Goal: Task Accomplishment & Management: Manage account settings

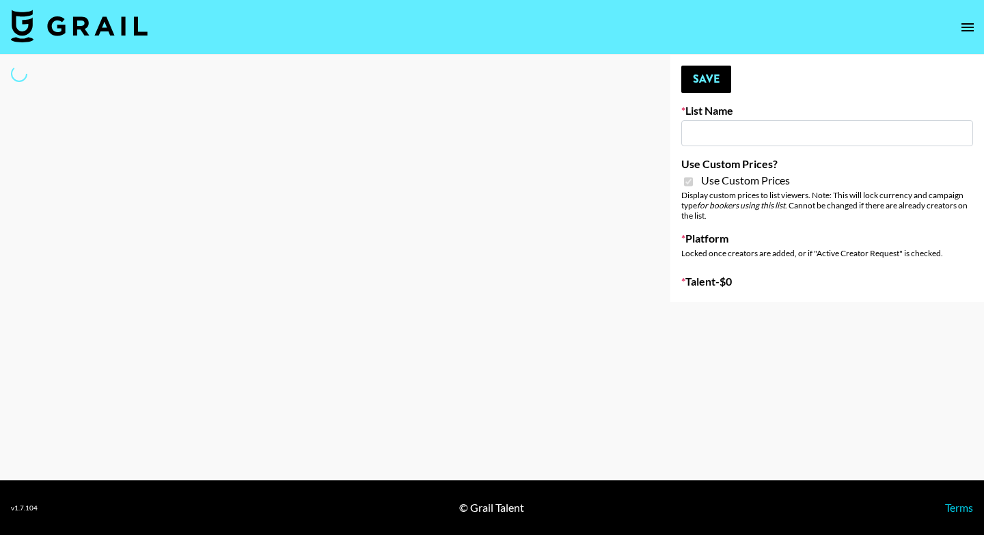
type input "Amaxy Beauty"
checkbox input "true"
select select "Brand"
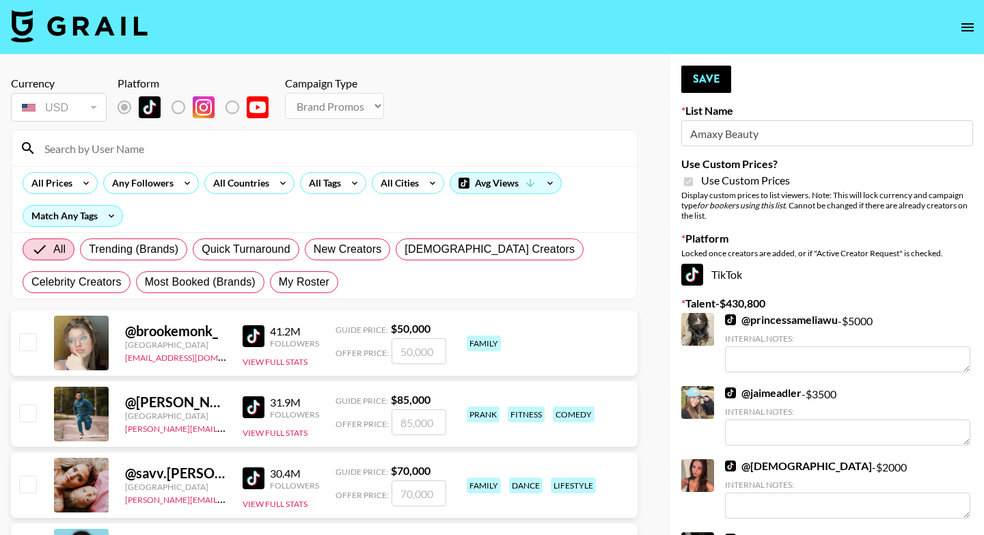
click at [171, 147] on input at bounding box center [332, 148] width 592 height 22
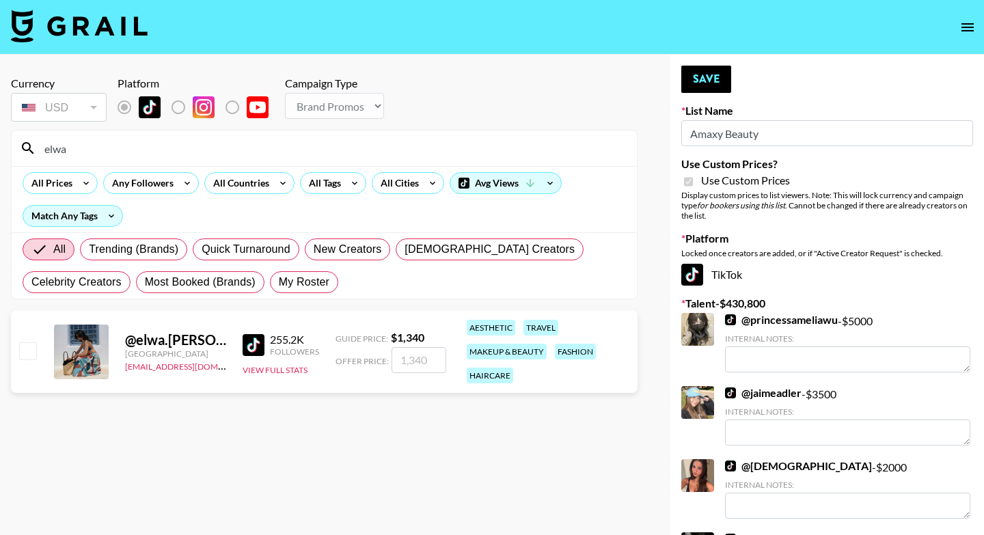
type input "elwa"
click at [414, 358] on input "number" at bounding box center [418, 360] width 55 height 26
type input "1"
checkbox input "true"
checkbox input "false"
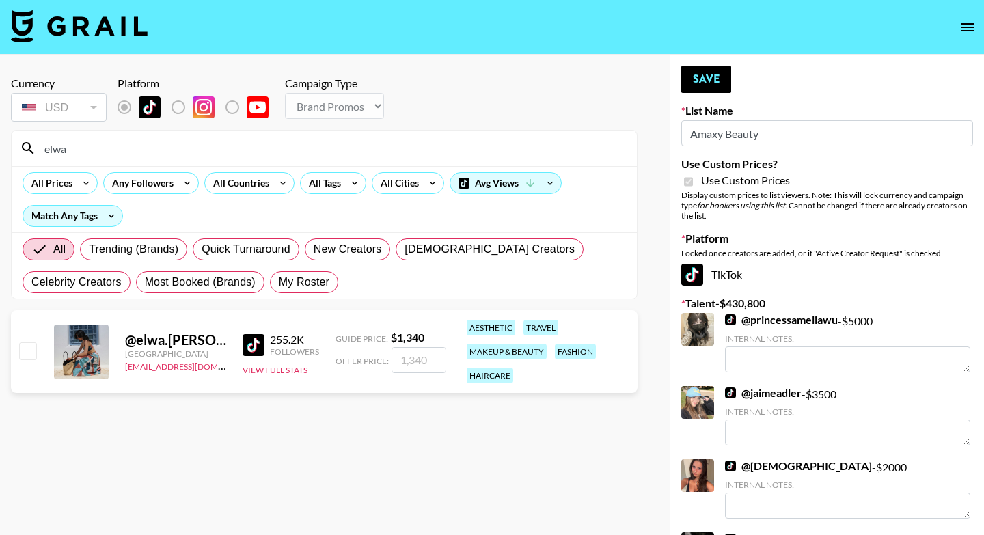
type input "2"
checkbox input "true"
type input "2340"
click at [713, 79] on button "Save" at bounding box center [706, 79] width 50 height 27
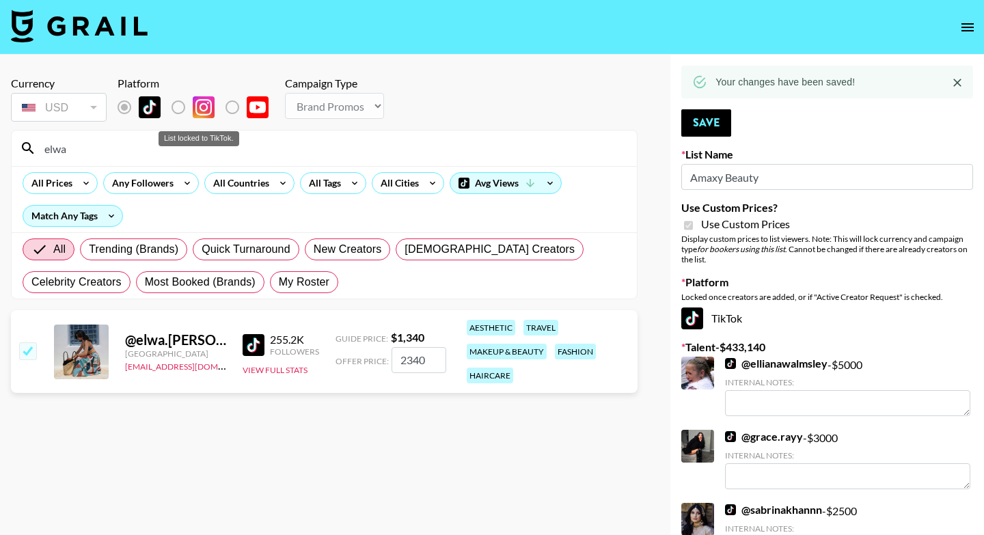
click at [180, 109] on label "List locked to TikTok." at bounding box center [189, 107] width 51 height 29
click at [177, 107] on label "List locked to TikTok." at bounding box center [189, 107] width 51 height 29
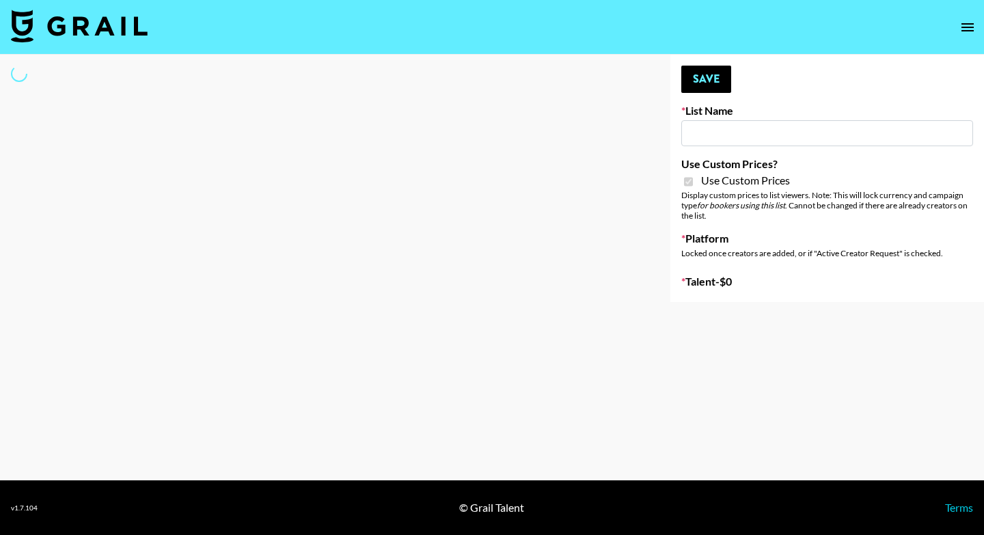
type input "COSRX LA"
checkbox input "true"
select select "Brand"
type input "COSRX LA"
checkbox input "true"
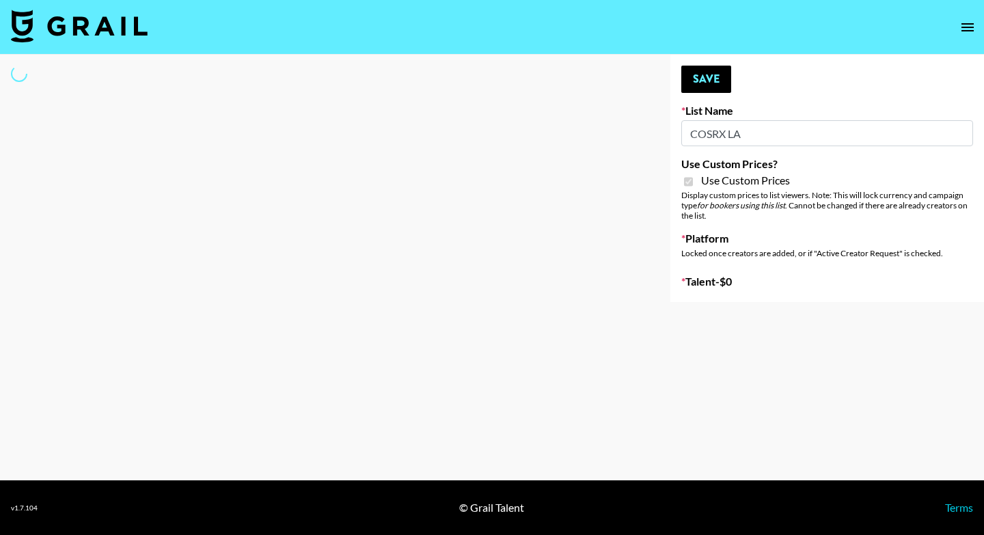
select select "Brand"
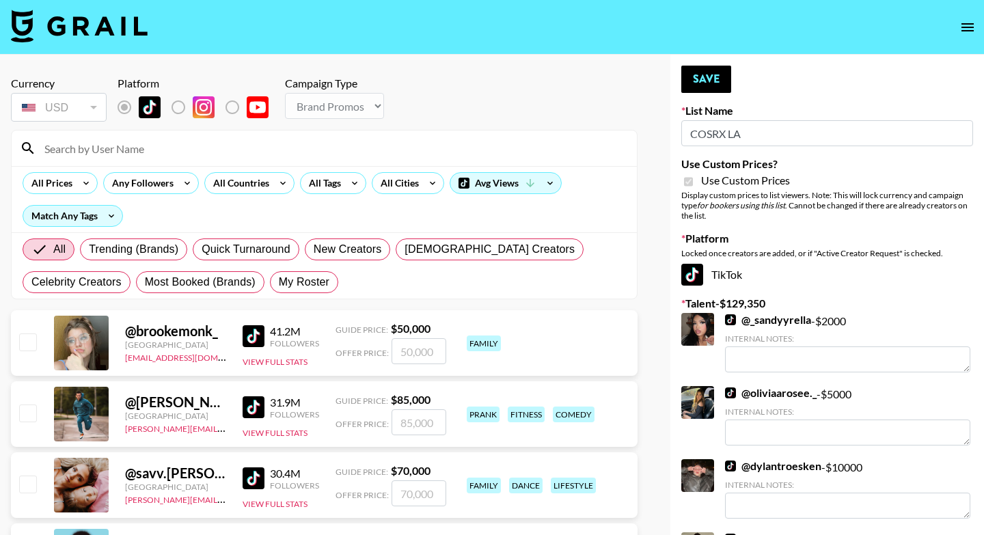
click at [101, 151] on input at bounding box center [332, 148] width 592 height 22
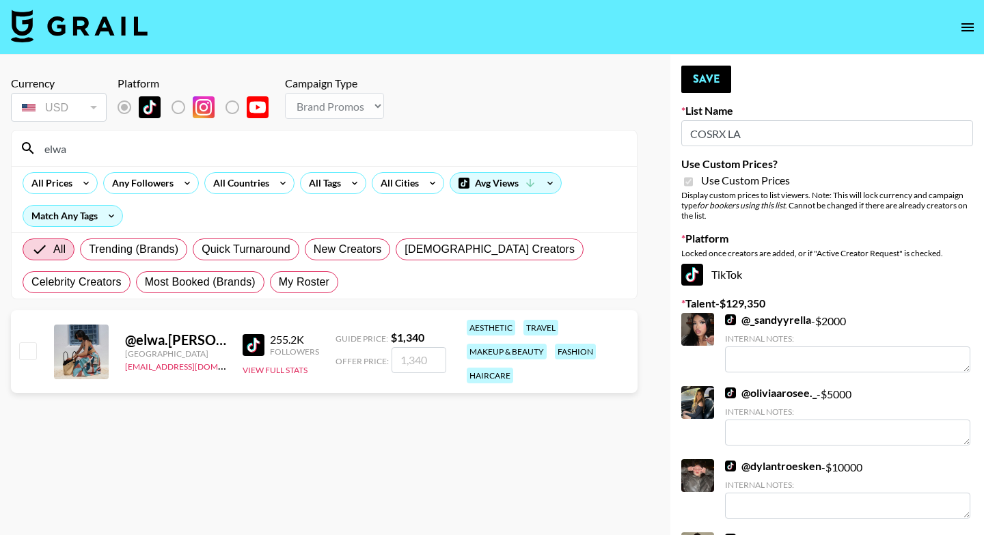
type input "elwa"
click at [413, 354] on input "number" at bounding box center [418, 360] width 55 height 26
click at [177, 109] on label "List locked to TikTok." at bounding box center [189, 107] width 51 height 29
click at [417, 357] on input "number" at bounding box center [418, 360] width 55 height 26
type input "1"
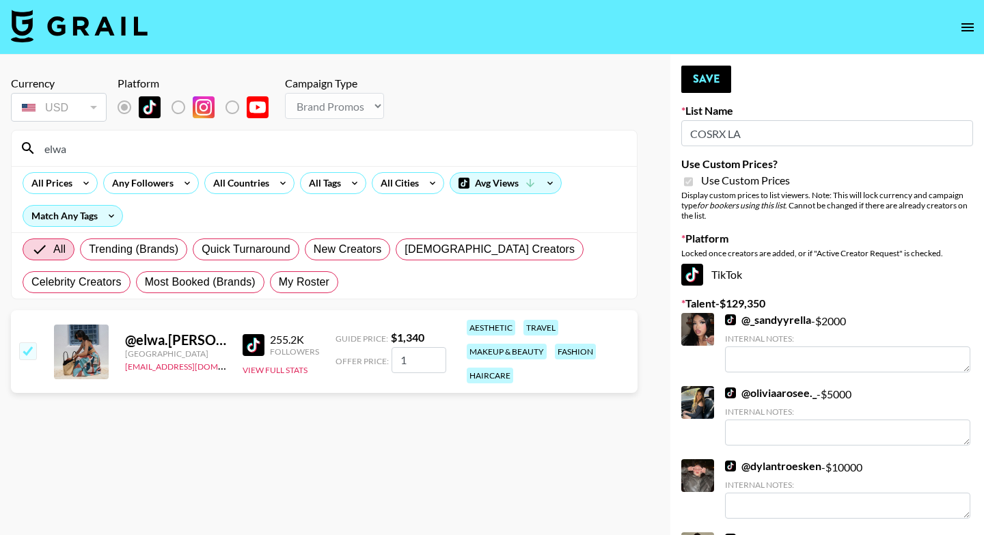
checkbox input "true"
type input "1550"
click at [694, 84] on button "Save" at bounding box center [706, 79] width 50 height 27
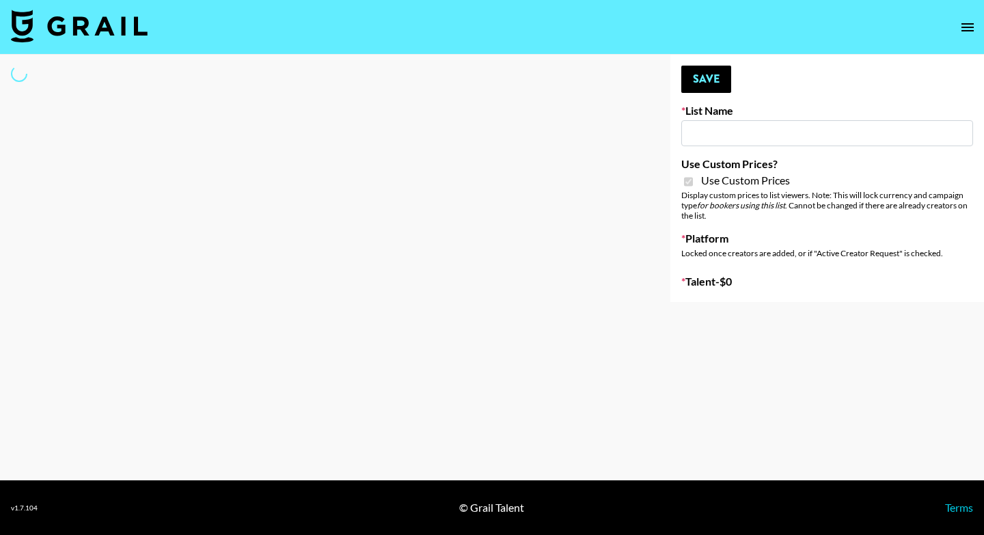
type input "Sleep & Glow"
checkbox input "true"
select select "Brand"
type input "Sleep & Glow"
checkbox input "true"
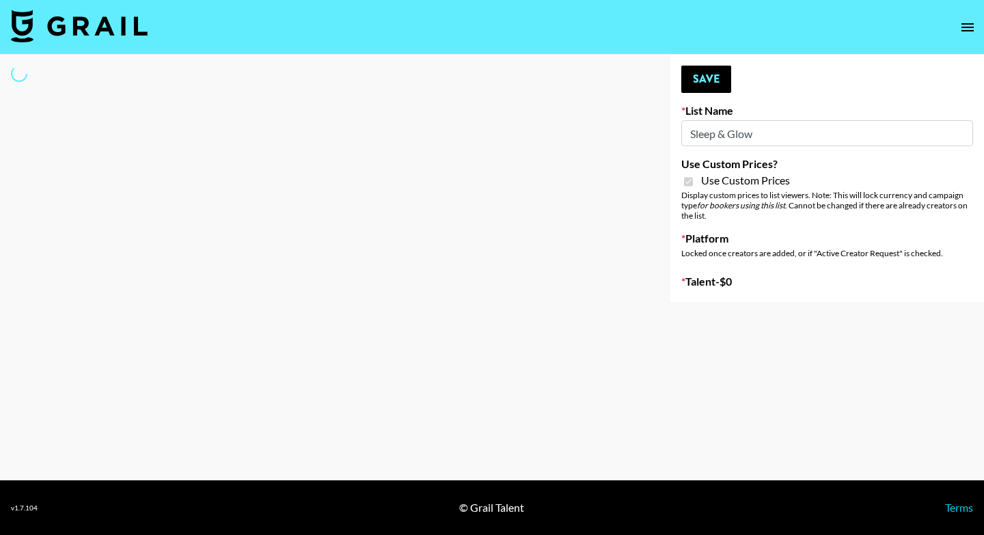
select select "Brand"
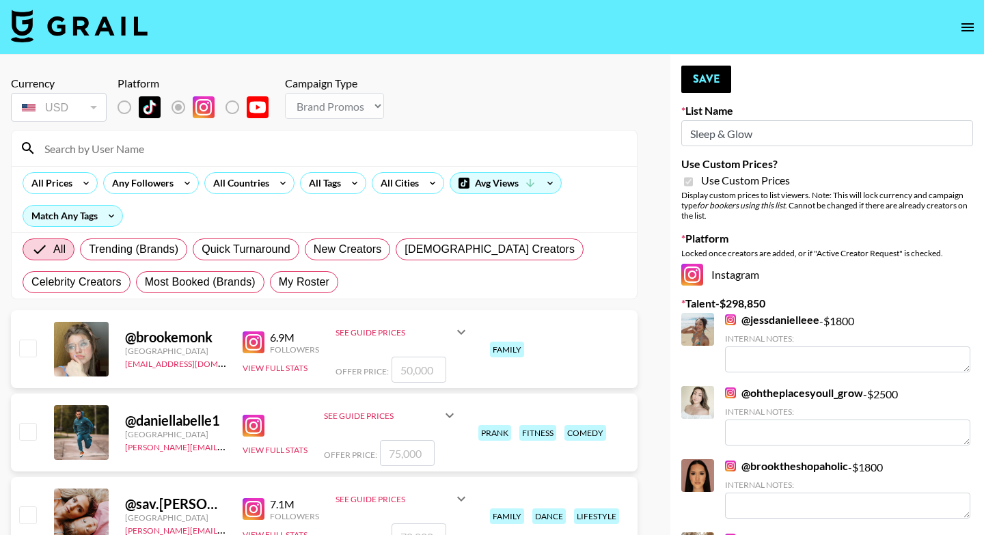
click at [148, 154] on input at bounding box center [332, 148] width 592 height 22
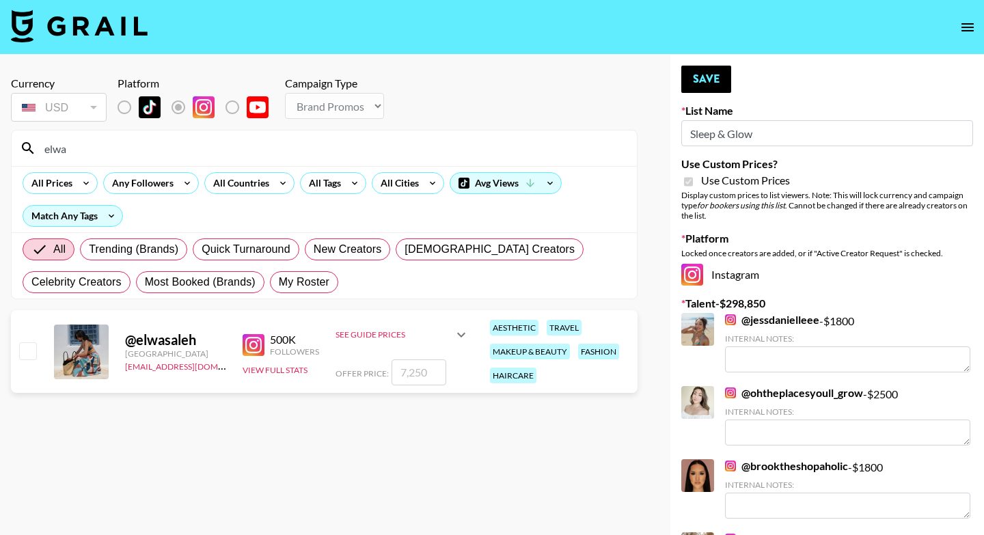
type input "elwa"
click at [27, 347] on input "checkbox" at bounding box center [27, 350] width 16 height 16
checkbox input "true"
type input "7250"
click at [429, 374] on input "7250" at bounding box center [418, 372] width 55 height 26
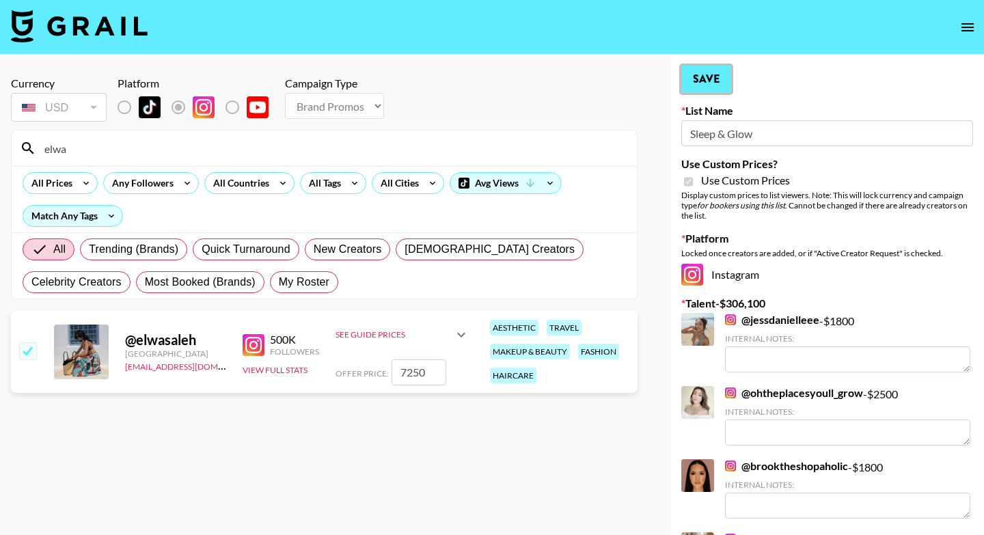
click at [708, 77] on button "Save" at bounding box center [706, 79] width 50 height 27
